Goal: Transaction & Acquisition: Purchase product/service

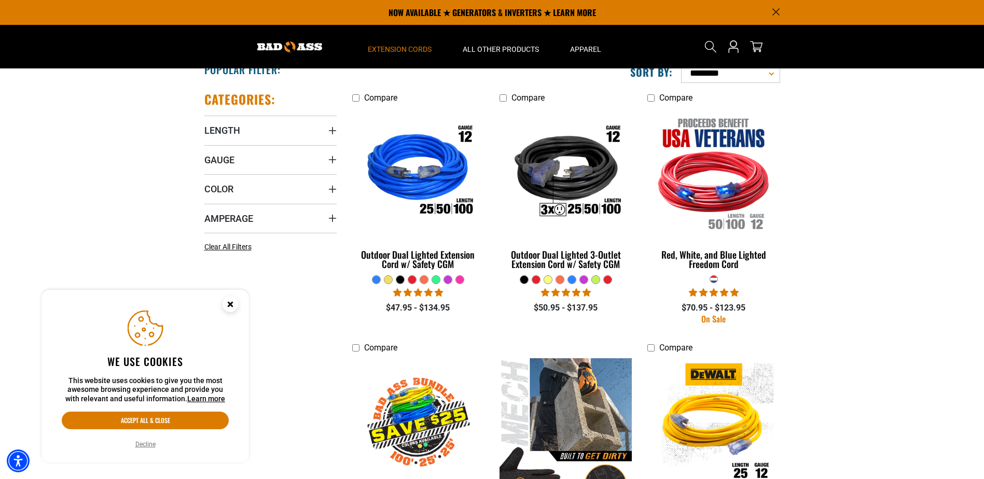
scroll to position [156, 0]
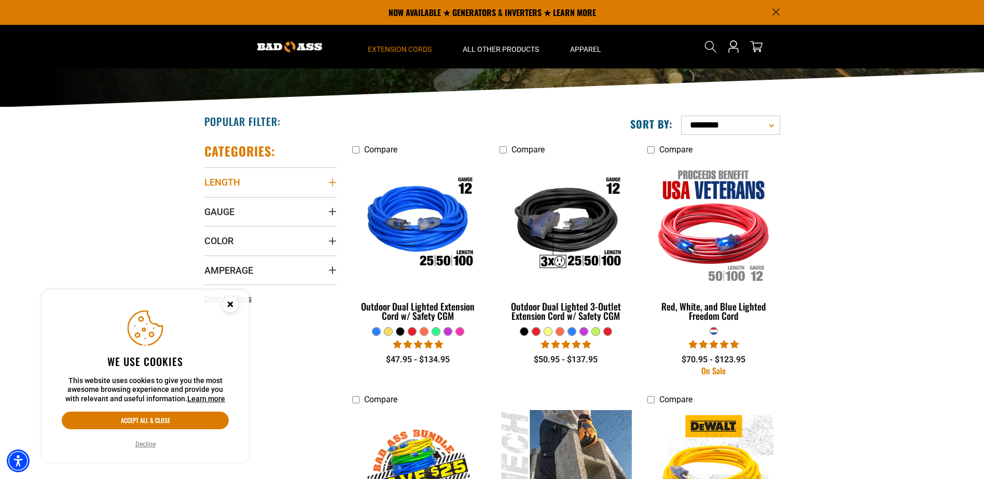
click at [332, 177] on summary "Length" at bounding box center [270, 181] width 132 height 29
click at [277, 203] on icon at bounding box center [274, 203] width 8 height 13
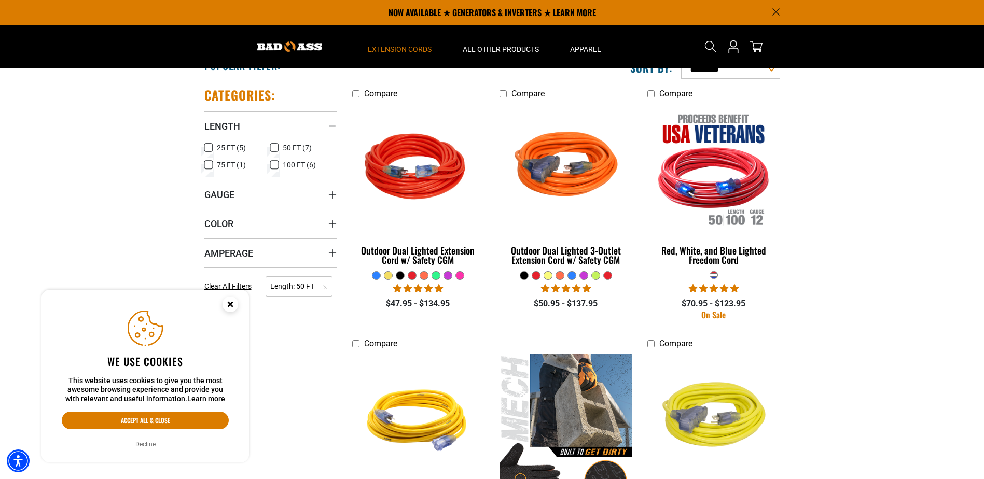
scroll to position [207, 0]
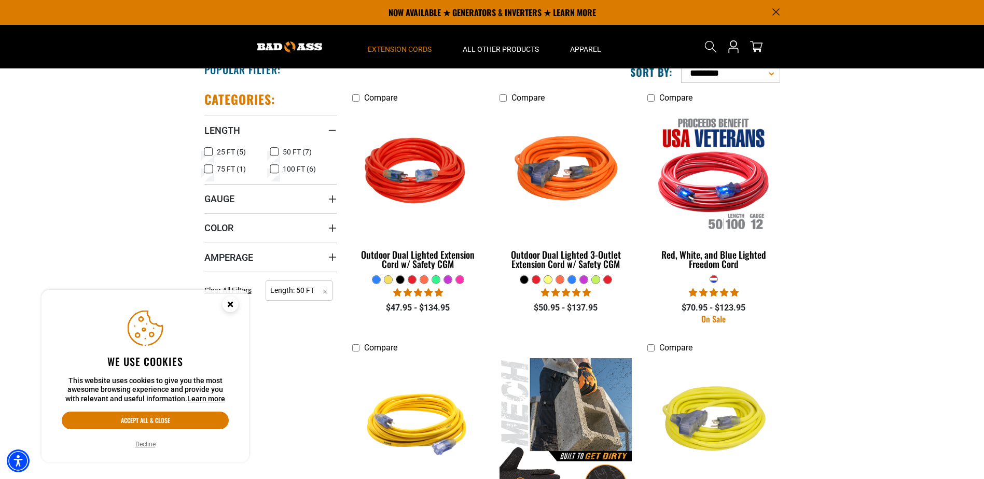
click at [275, 171] on icon at bounding box center [274, 168] width 8 height 13
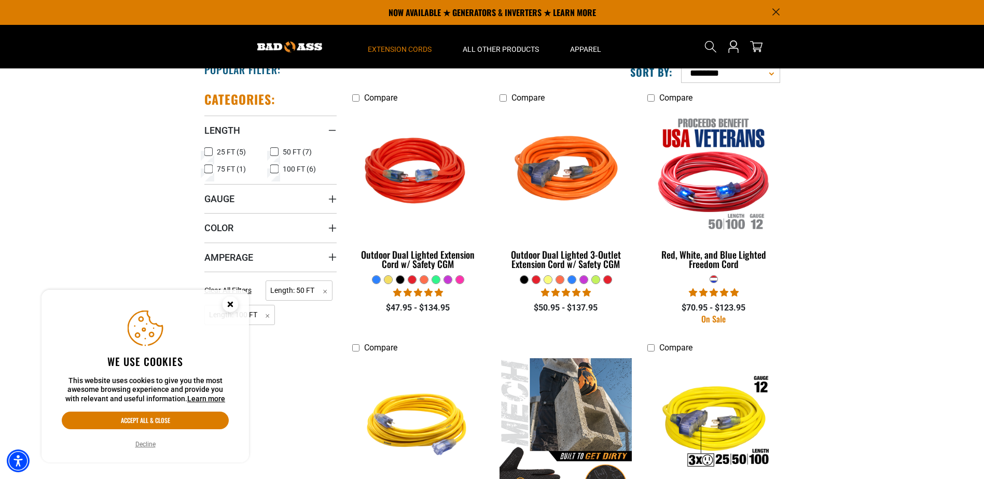
click at [857, 249] on section "**********" at bounding box center [492, 447] width 984 height 785
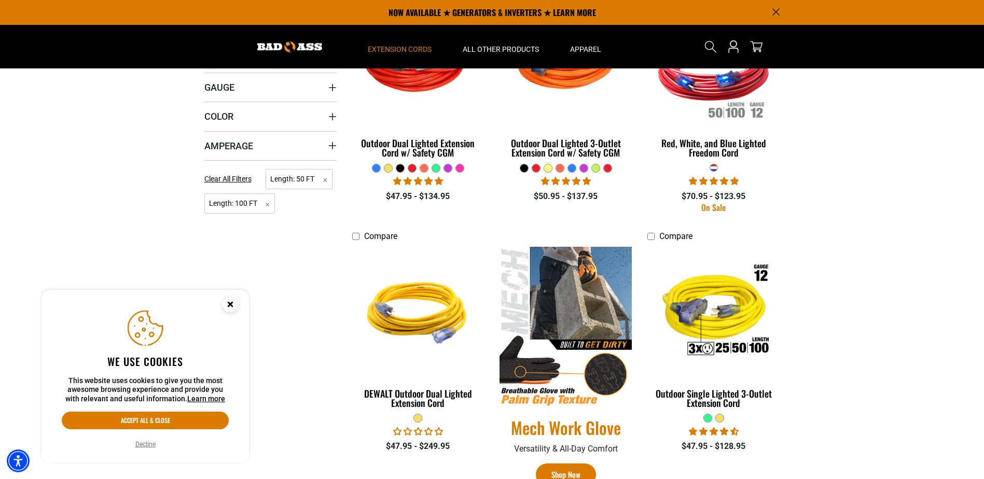
scroll to position [259, 0]
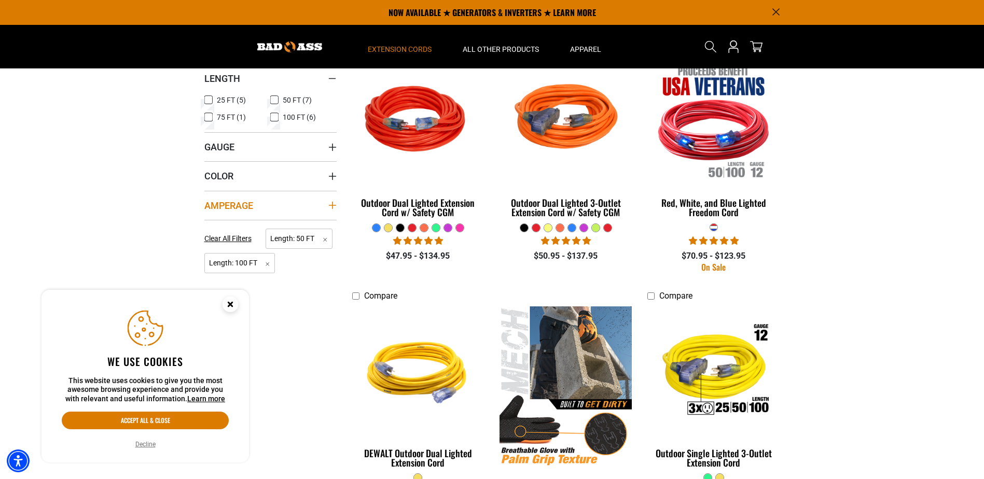
click at [333, 206] on icon "Amperage" at bounding box center [331, 205] width 7 height 7
click at [212, 229] on icon at bounding box center [208, 226] width 8 height 13
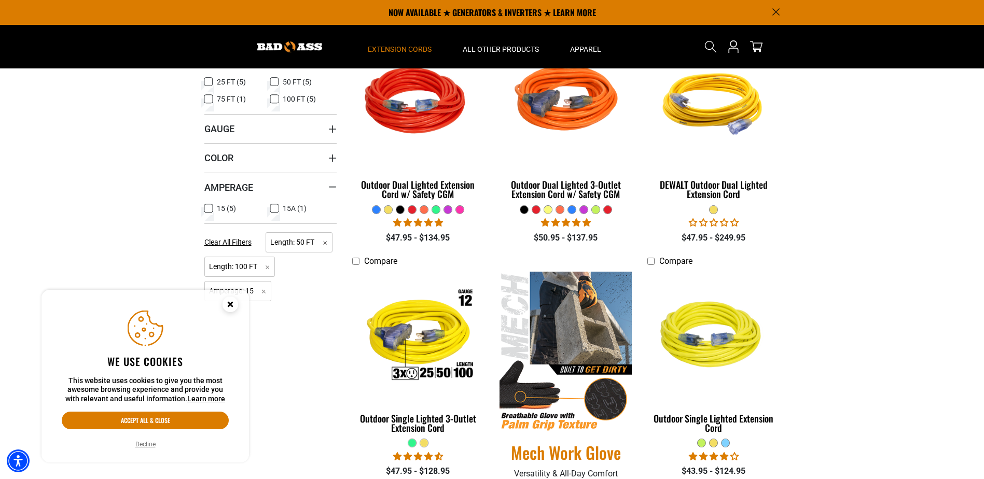
scroll to position [259, 0]
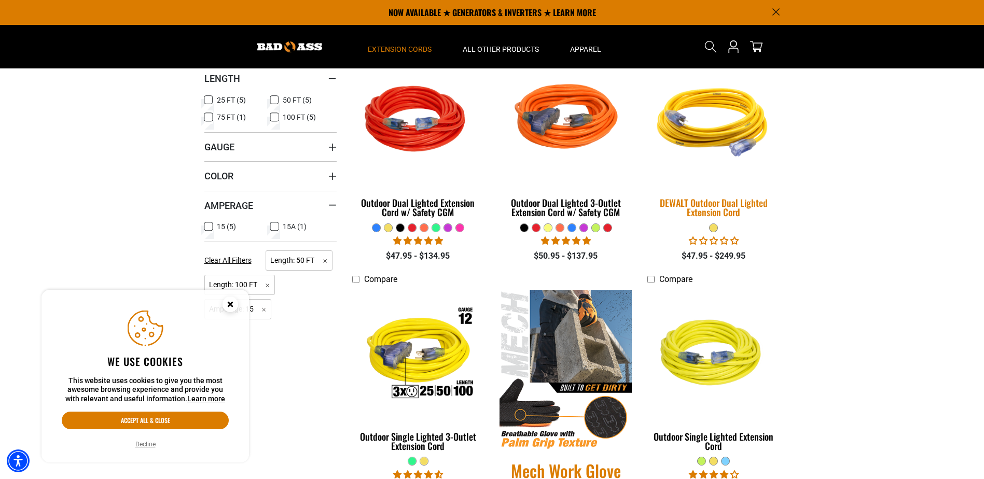
click at [713, 143] on img at bounding box center [713, 120] width 145 height 133
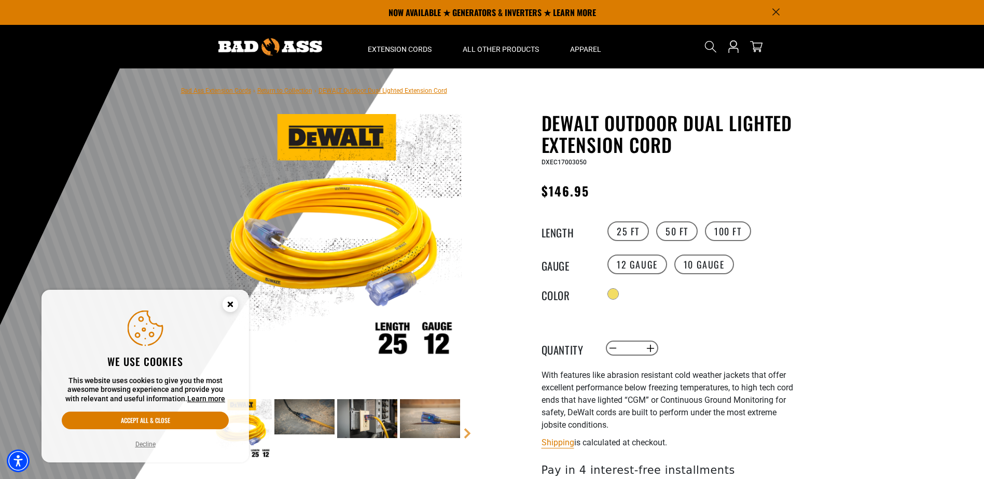
click at [229, 302] on icon "Close this option" at bounding box center [230, 304] width 4 height 4
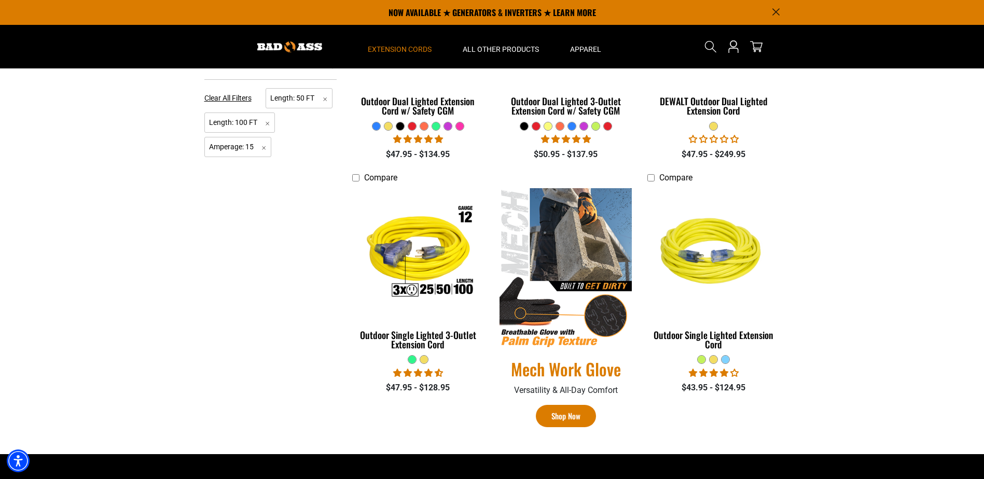
scroll to position [311, 0]
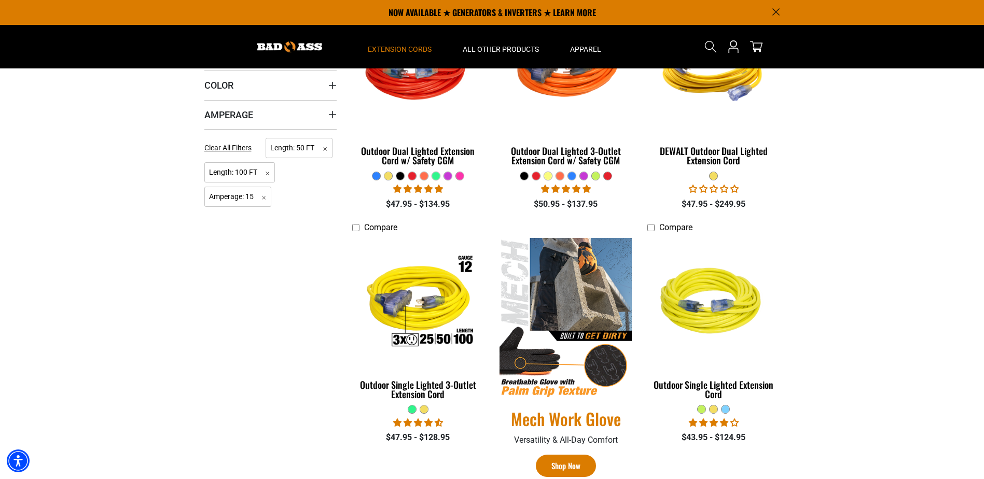
scroll to position [259, 0]
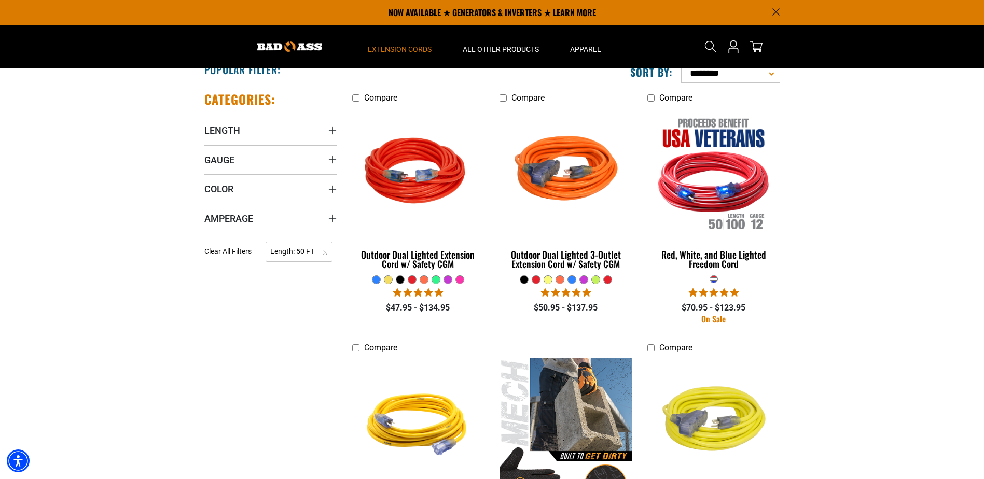
scroll to position [156, 0]
